Goal: Transaction & Acquisition: Book appointment/travel/reservation

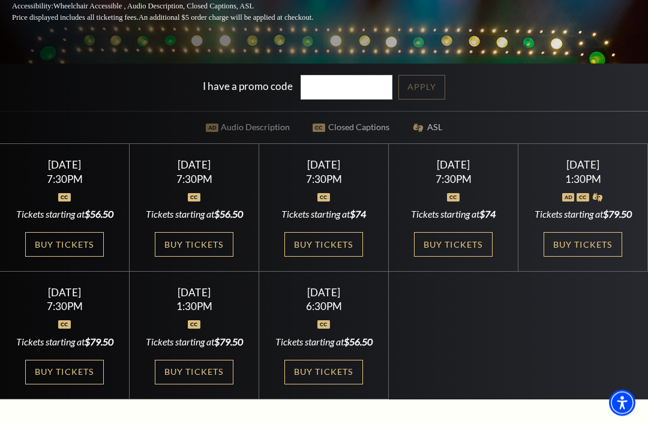
scroll to position [287, 0]
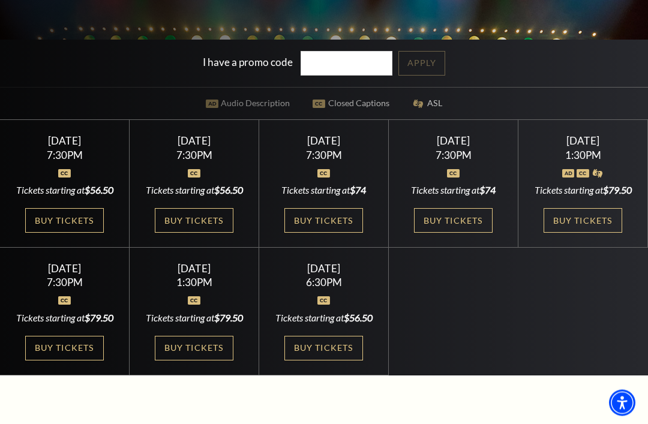
click at [605, 233] on link "Buy Tickets" at bounding box center [583, 221] width 78 height 25
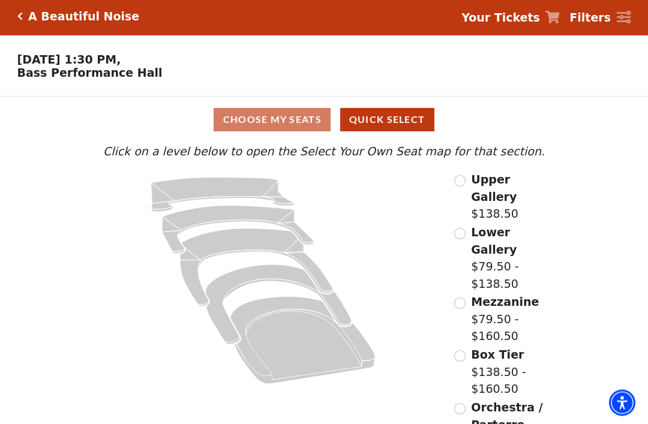
scroll to position [11, 0]
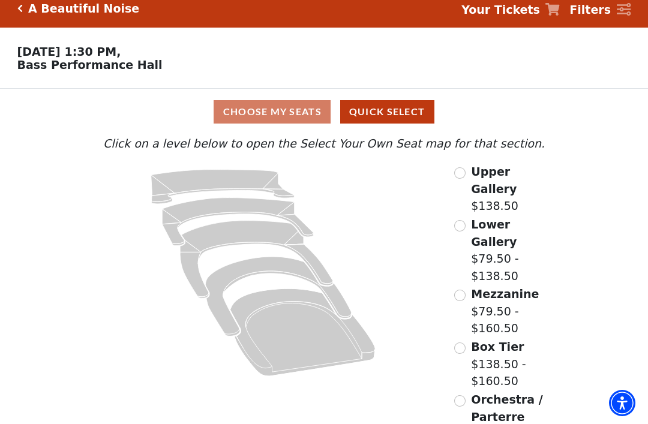
click at [391, 112] on button "Quick Select" at bounding box center [387, 111] width 94 height 23
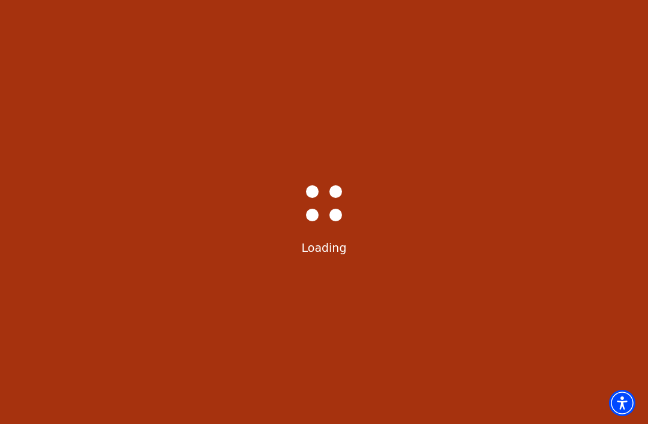
scroll to position [0, 0]
select select "6224"
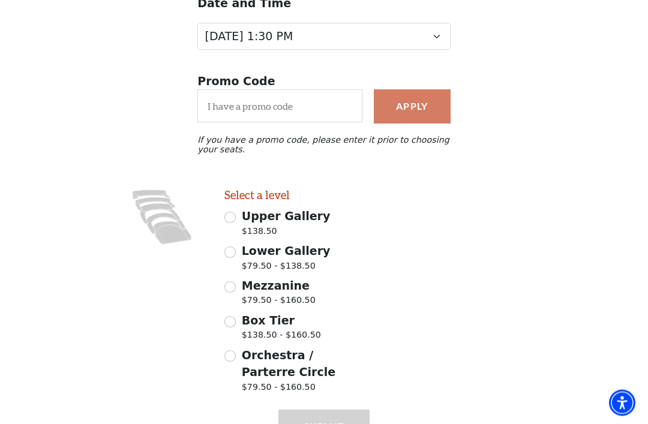
scroll to position [163, 0]
click at [152, 223] on icon at bounding box center [166, 223] width 38 height 21
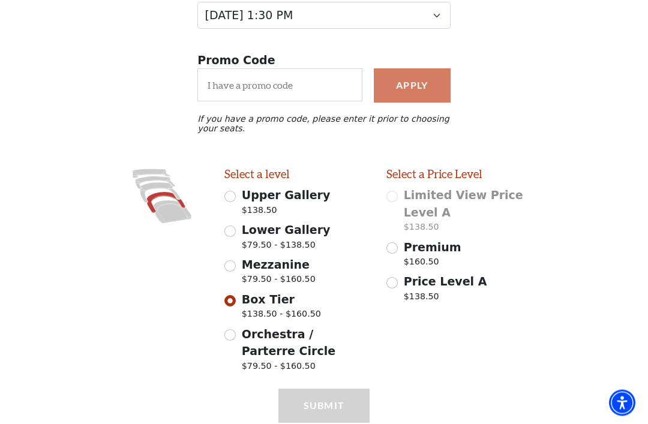
scroll to position [190, 0]
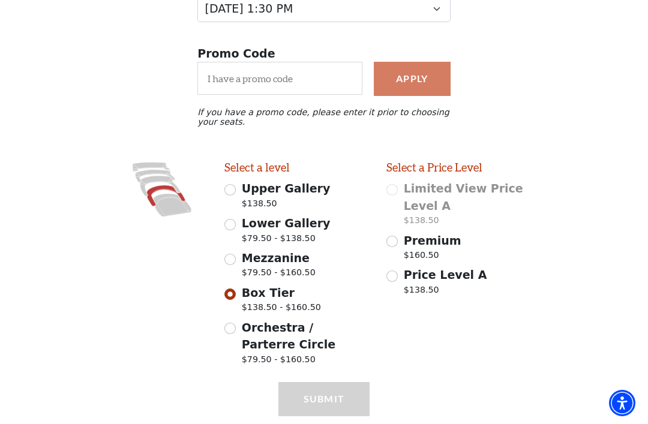
click at [166, 207] on icon at bounding box center [173, 204] width 38 height 23
radio input "false"
radio input "true"
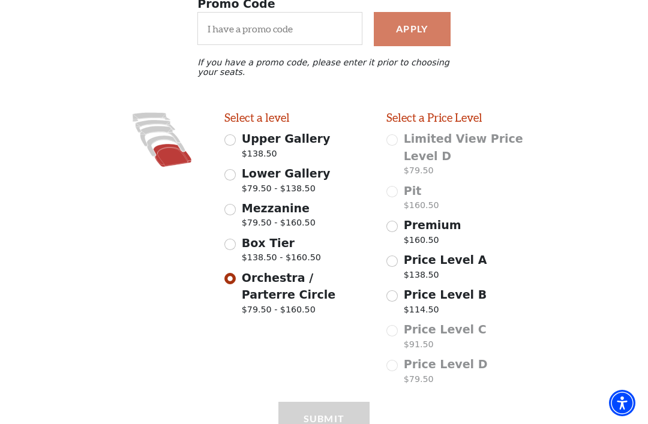
scroll to position [241, 0]
click at [143, 137] on icon at bounding box center [160, 135] width 40 height 20
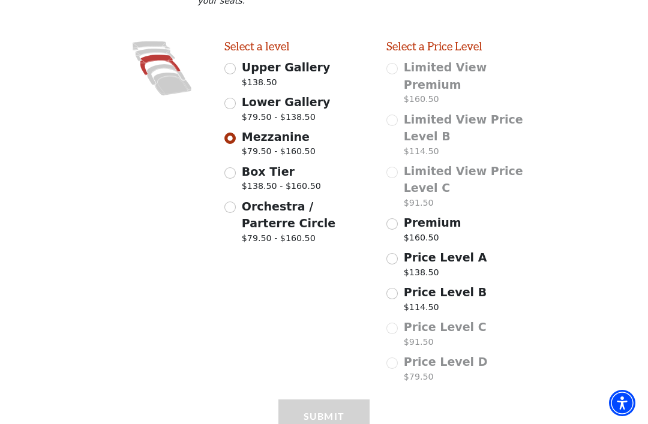
scroll to position [310, 0]
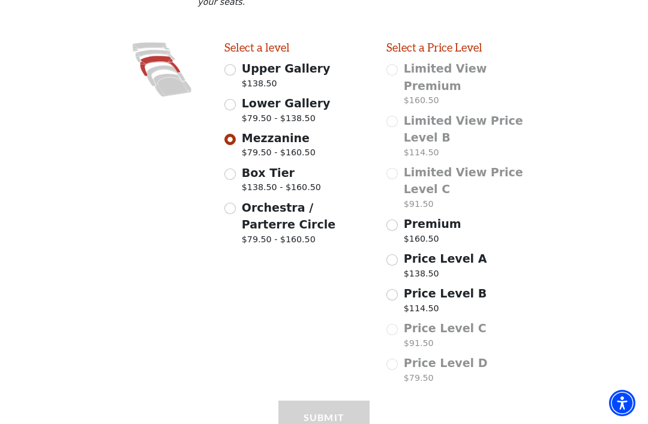
click at [148, 76] on icon at bounding box center [160, 66] width 40 height 20
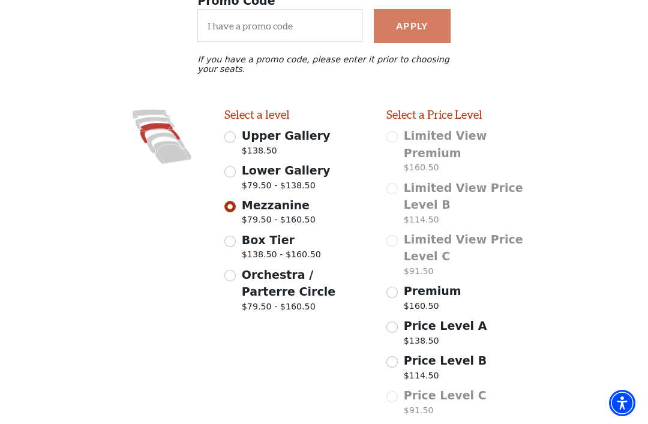
scroll to position [227, 0]
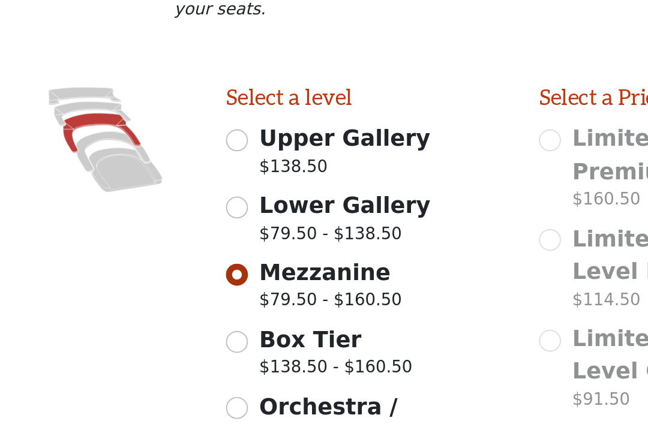
click at [147, 148] on icon at bounding box center [166, 158] width 38 height 21
radio input "false"
radio input "true"
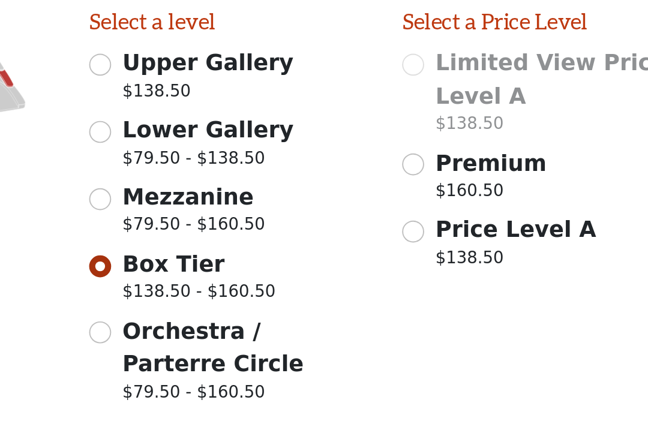
click at [224, 217] on input "Mezzanine $79.50 - $160.50" at bounding box center [229, 222] width 11 height 11
radio input "true"
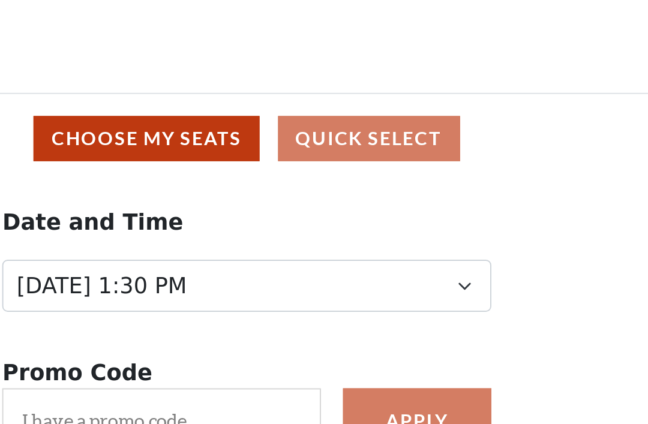
scroll to position [0, 0]
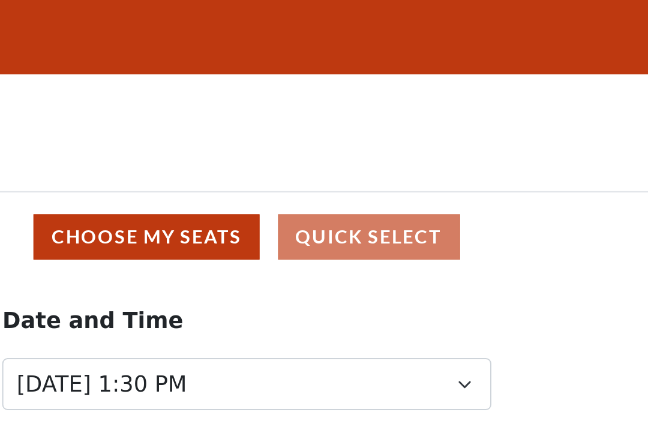
click at [214, 128] on button "Choose My Seats" at bounding box center [272, 122] width 117 height 23
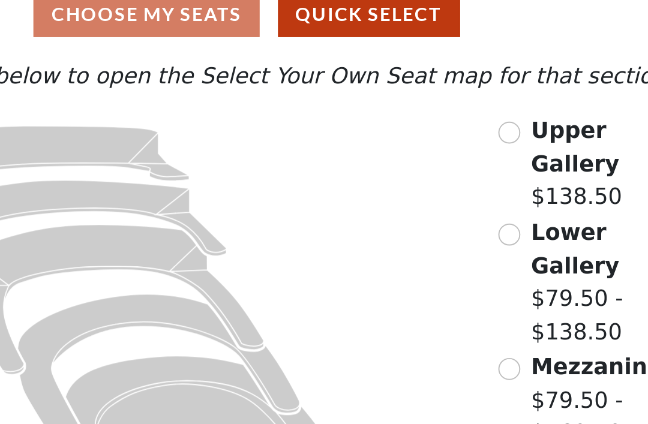
click at [454, 301] on input "Mezzanine$79.50 - $160.50\a" at bounding box center [459, 306] width 11 height 11
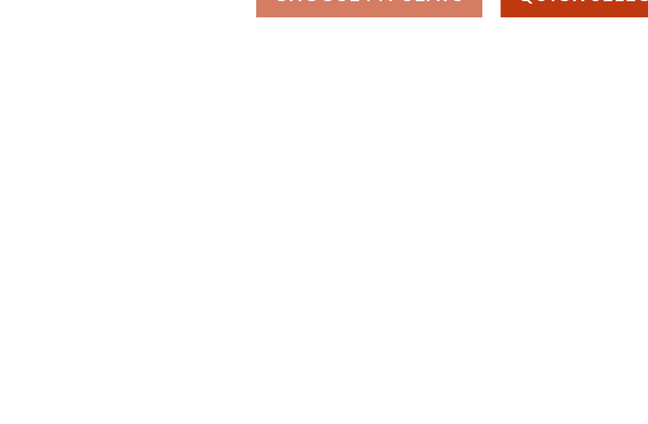
click at [292, 111] on button "Quick Select" at bounding box center [306, 122] width 94 height 23
select select "6224"
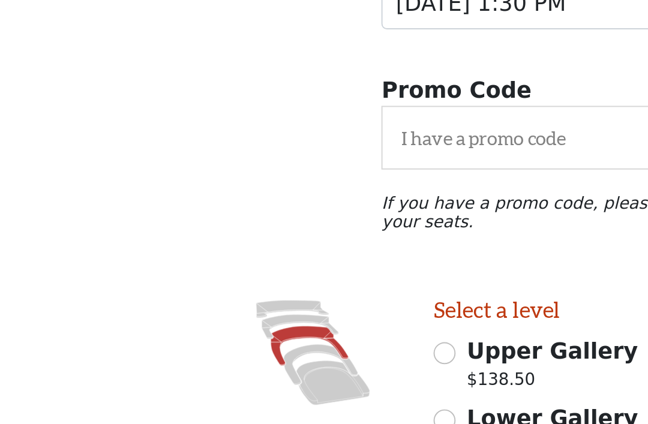
scroll to position [32, 0]
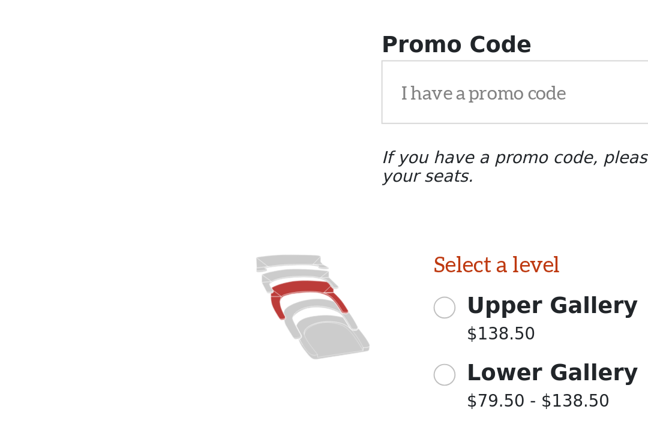
click at [155, 340] on icon at bounding box center [166, 350] width 38 height 21
radio input "false"
radio input "true"
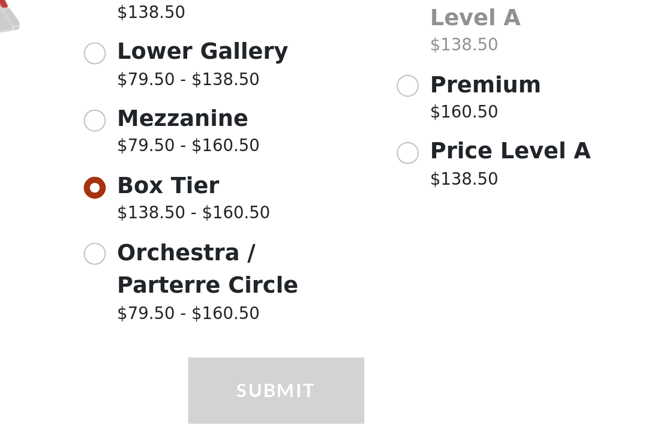
scroll to position [223, 0]
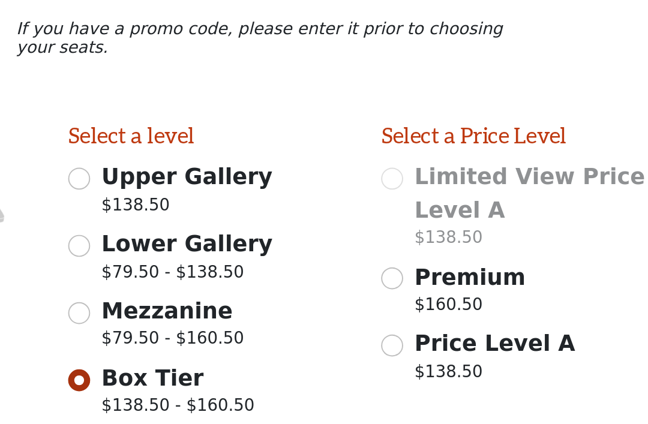
click at [386, 238] on input "Price Level A $138.50" at bounding box center [391, 243] width 11 height 11
radio input "true"
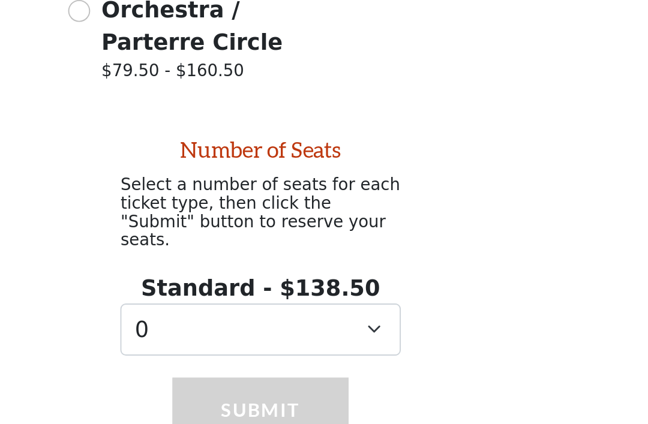
scroll to position [358, 0]
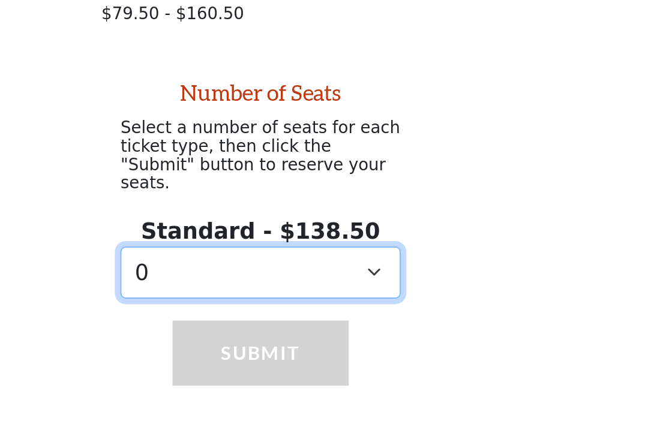
click at [251, 313] on select "0 1 2 3 4 5 6 7 8 9" at bounding box center [323, 326] width 145 height 27
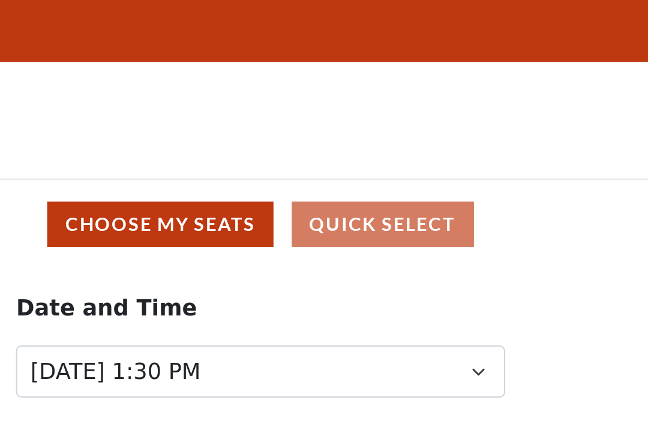
scroll to position [0, 0]
